Goal: Task Accomplishment & Management: Manage account settings

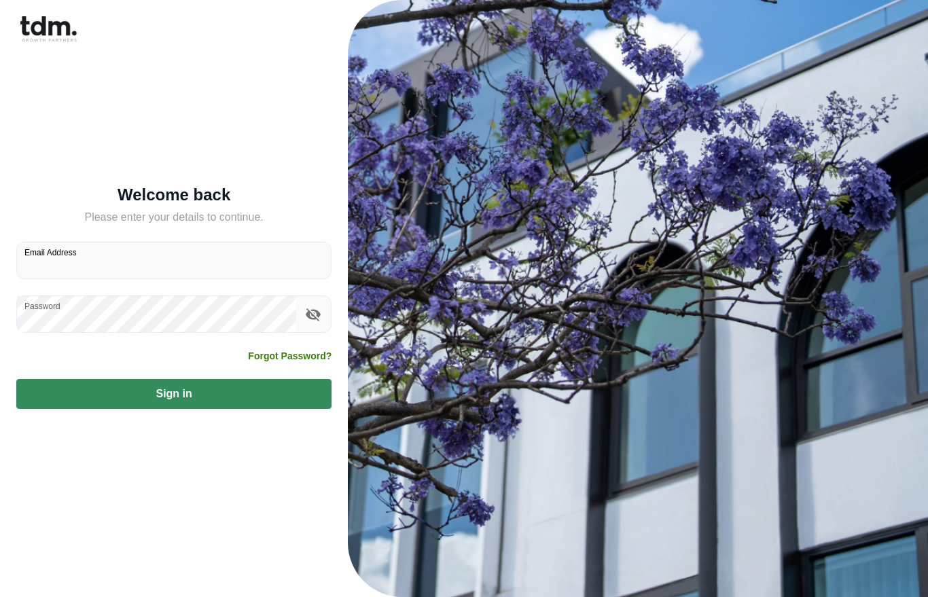
click at [77, 258] on label "Email Address" at bounding box center [50, 253] width 52 height 12
click at [77, 259] on input "Email Address" at bounding box center [174, 260] width 314 height 36
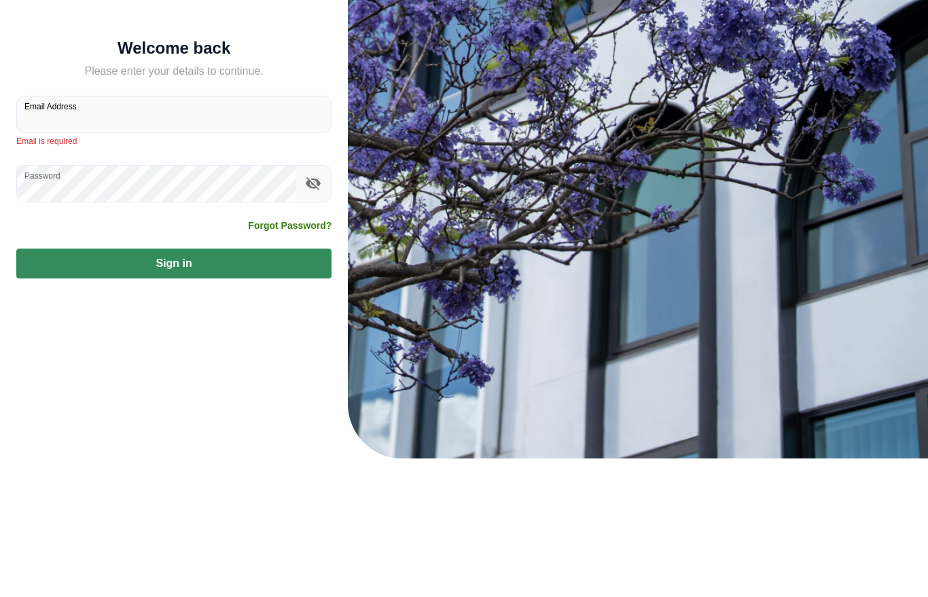
type input "**********"
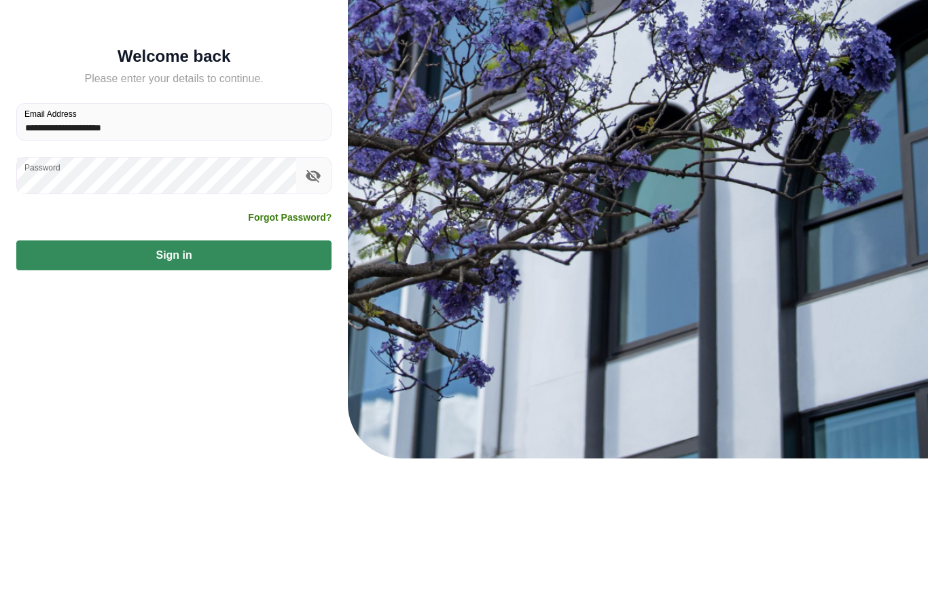
click at [310, 308] on icon "toggle password visibility" at bounding box center [313, 314] width 15 height 13
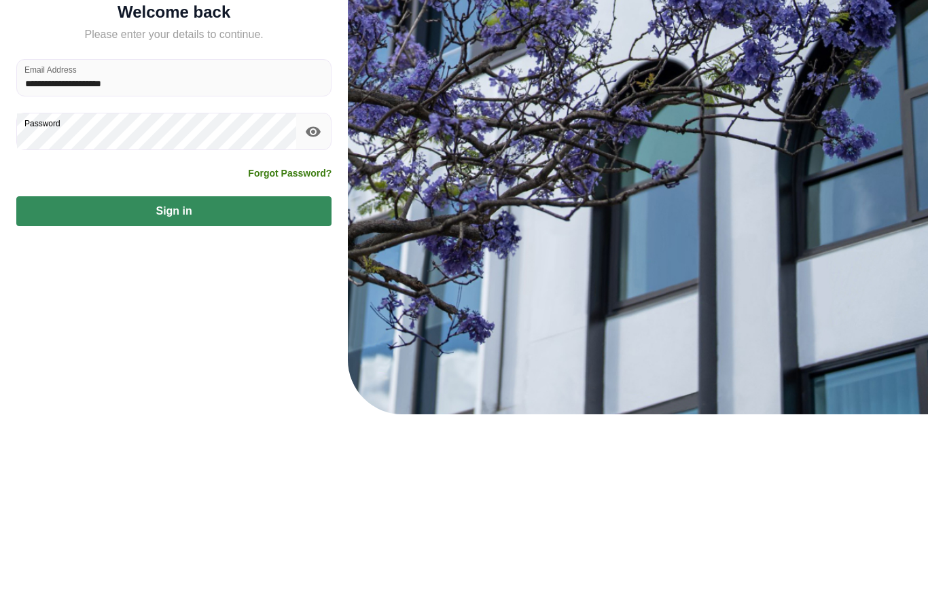
click at [84, 379] on button "Sign in" at bounding box center [173, 394] width 315 height 30
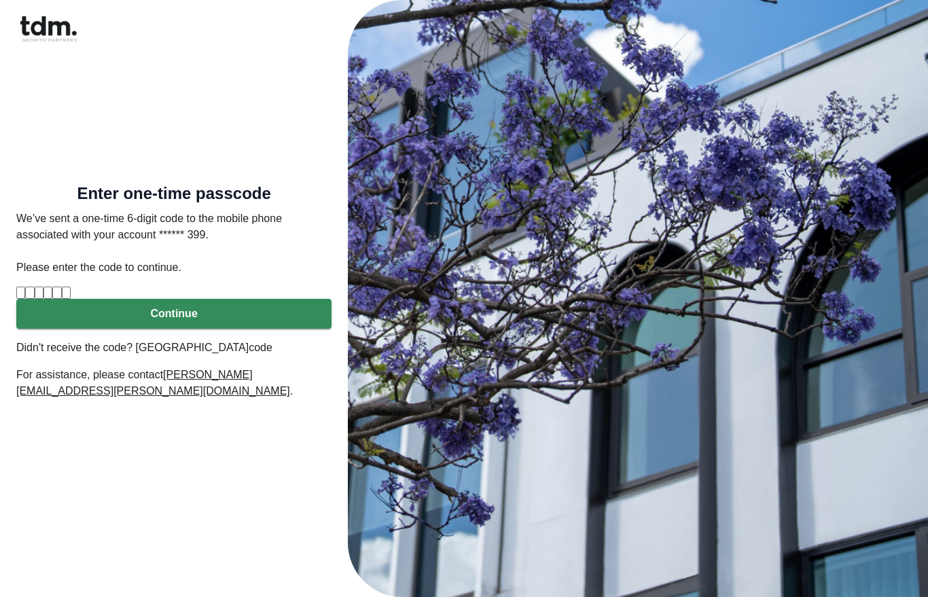
click at [34, 287] on input "Digit 2" at bounding box center [29, 293] width 9 height 12
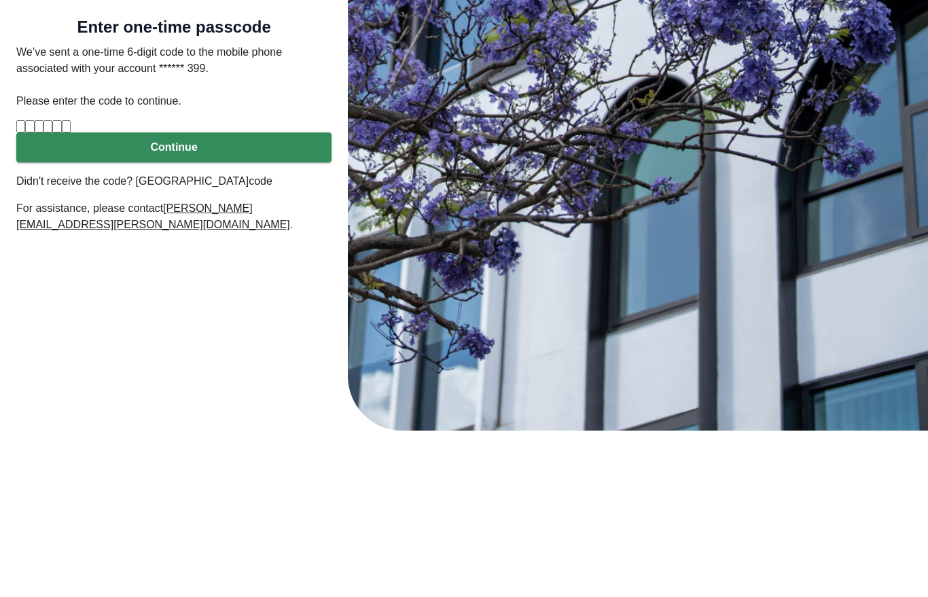
type input "*"
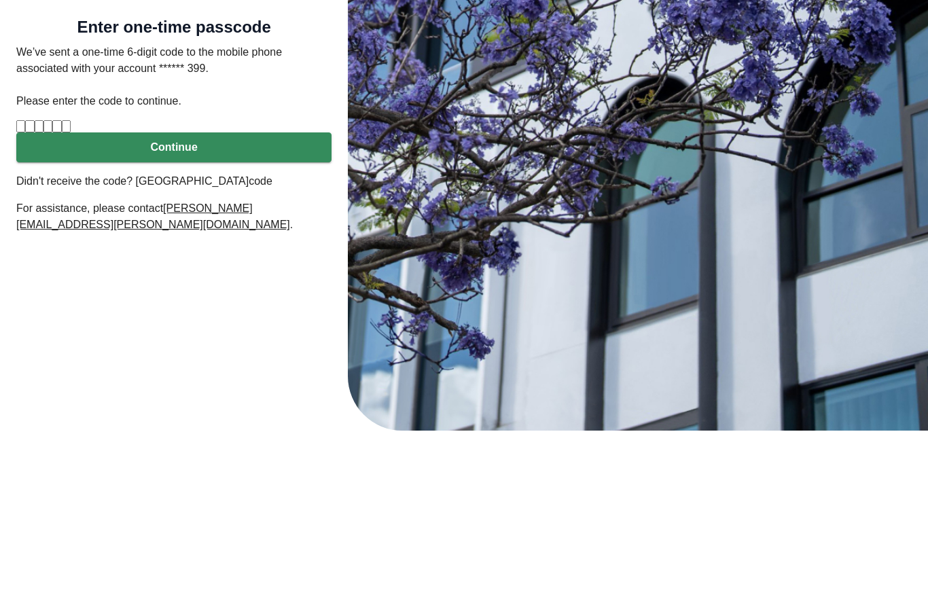
type input "*"
click at [147, 299] on button "Continue" at bounding box center [173, 314] width 315 height 30
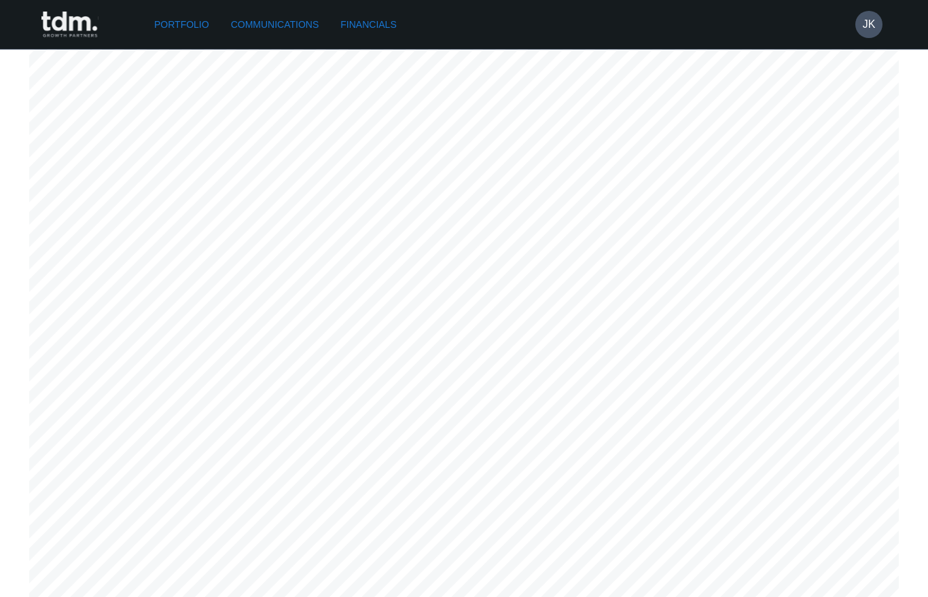
scroll to position [5989, 0]
